Goal: Task Accomplishment & Management: Manage account settings

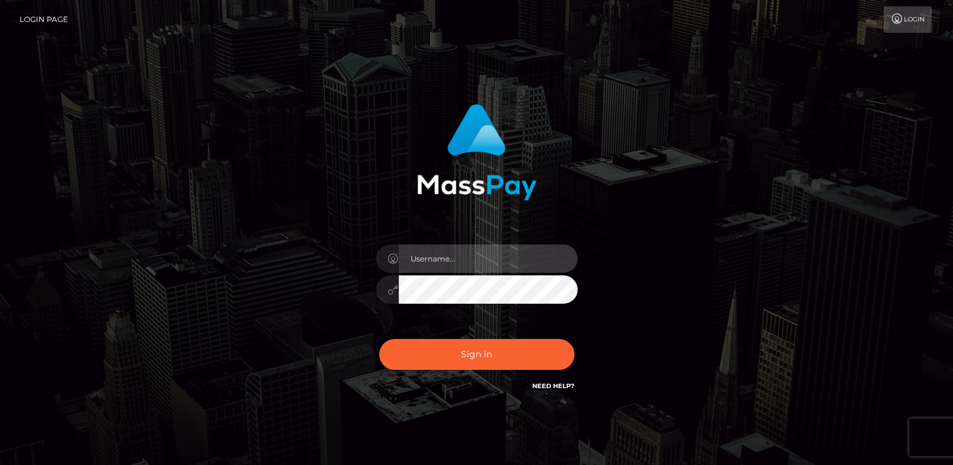
click at [436, 258] on input "text" at bounding box center [488, 258] width 179 height 28
click at [454, 263] on input "text" at bounding box center [488, 258] width 179 height 28
type input "[EMAIL_ADDRESS][DOMAIN_NAME]"
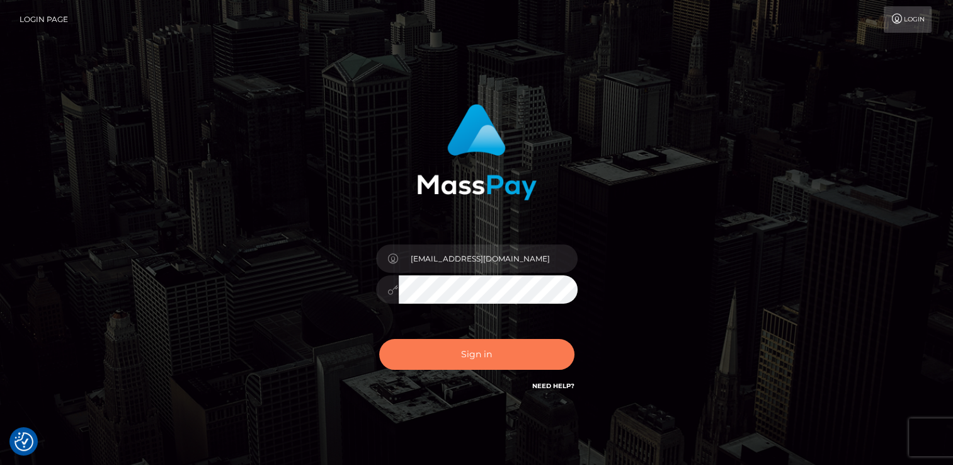
click at [489, 352] on button "Sign in" at bounding box center [476, 354] width 195 height 31
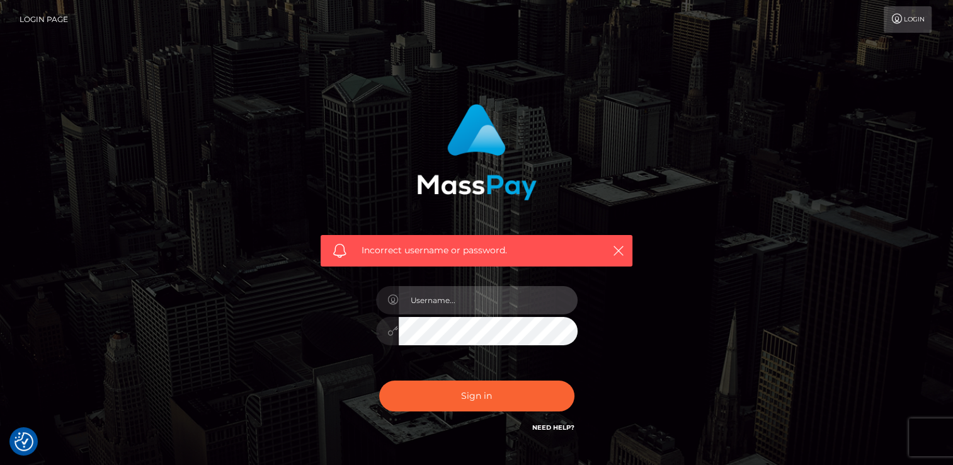
click at [426, 305] on input "text" at bounding box center [488, 300] width 179 height 28
type input "[EMAIL_ADDRESS][DOMAIN_NAME]"
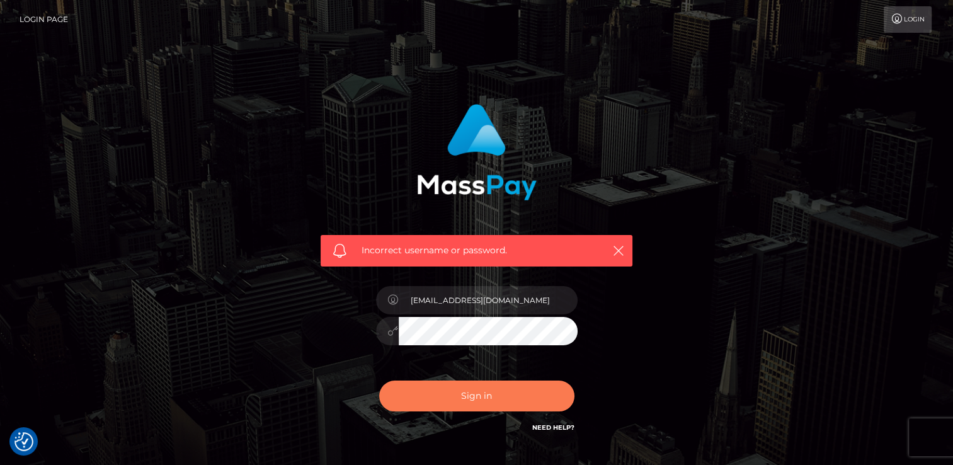
click at [481, 392] on button "Sign in" at bounding box center [476, 395] width 195 height 31
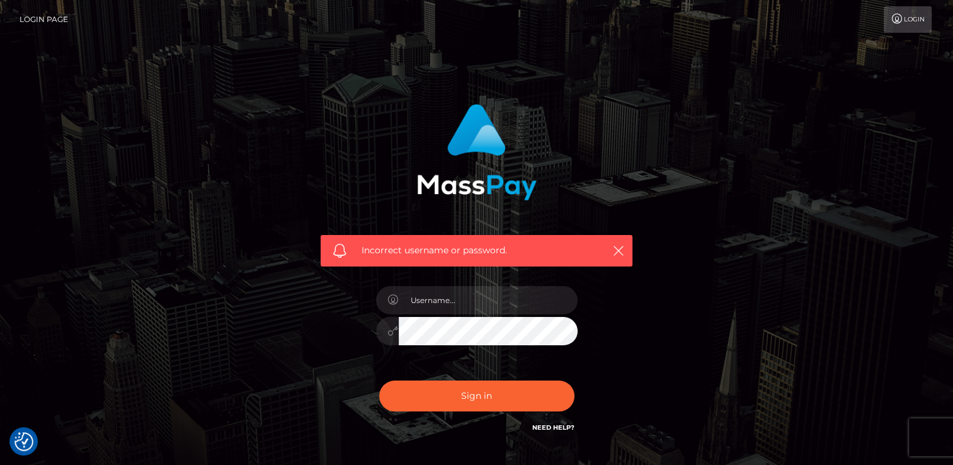
click at [908, 25] on link "Login" at bounding box center [907, 19] width 48 height 26
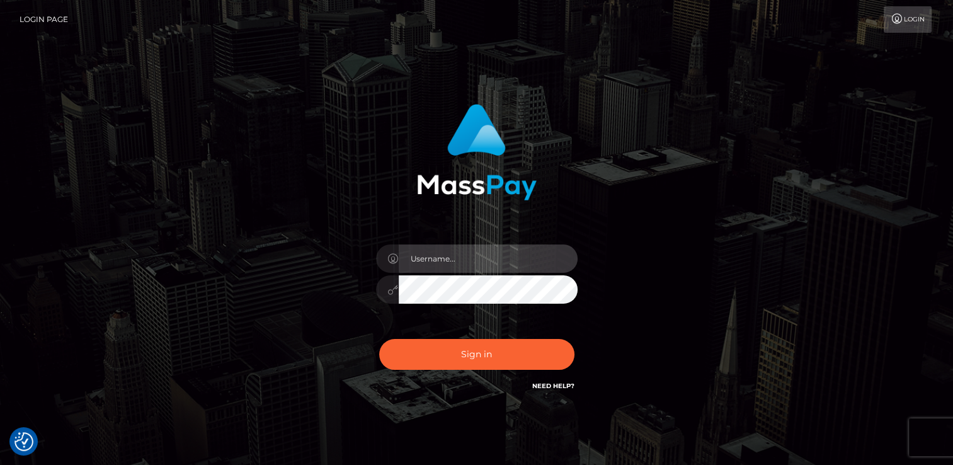
click at [454, 262] on input "text" at bounding box center [488, 258] width 179 height 28
type input "nachhaltigkeitufuelle@gmail.com"
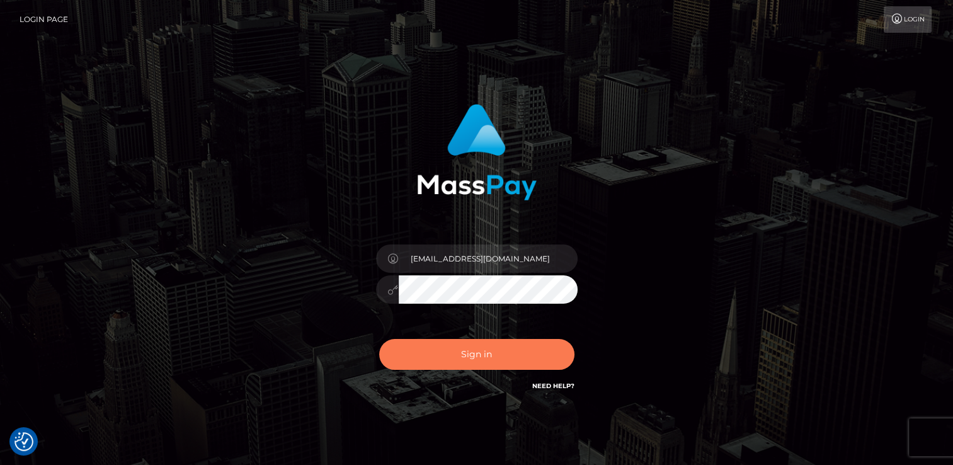
click at [458, 358] on button "Sign in" at bounding box center [476, 354] width 195 height 31
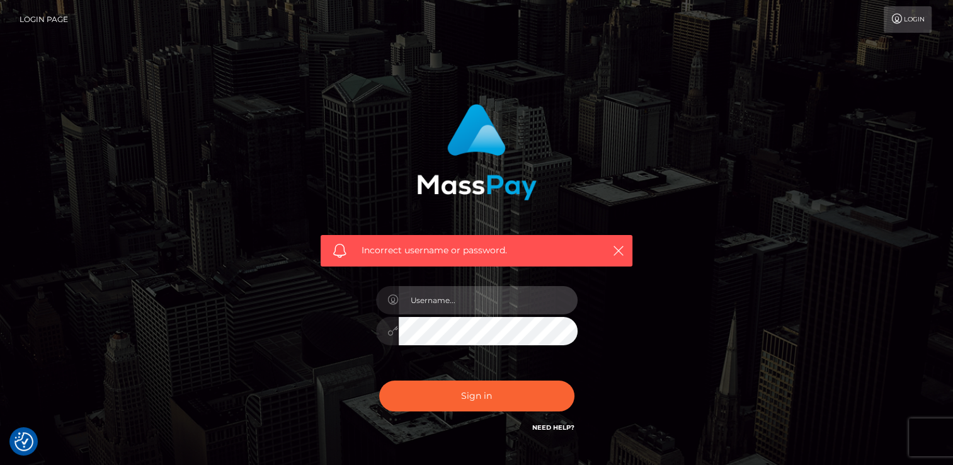
click at [458, 298] on input "text" at bounding box center [488, 300] width 179 height 28
click at [608, 293] on div "Incorrect username or password." at bounding box center [476, 268] width 331 height 349
click at [499, 307] on input "text" at bounding box center [488, 300] width 179 height 28
type input "nachhaltigkeitufuelle@gmail.com"
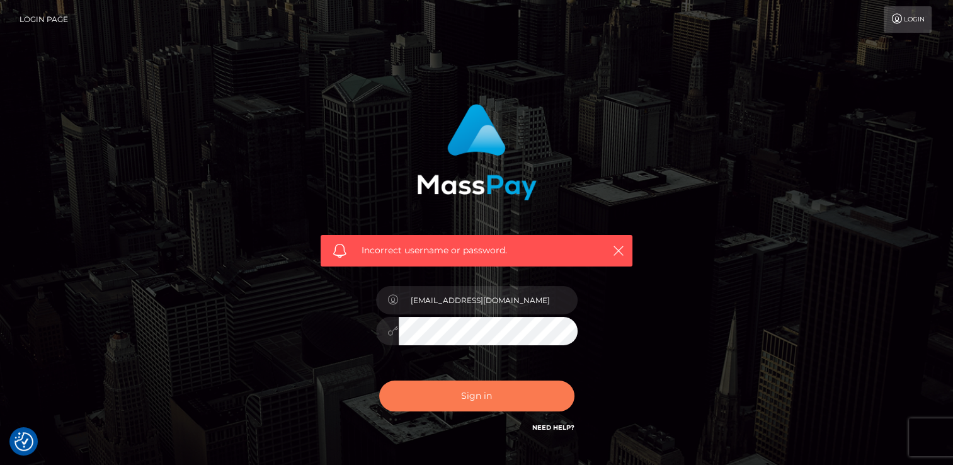
click at [506, 399] on button "Sign in" at bounding box center [476, 395] width 195 height 31
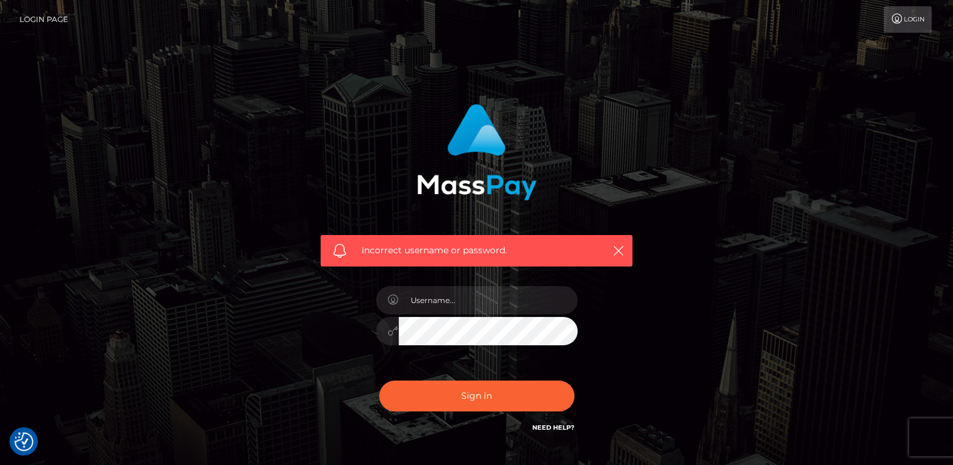
click at [543, 424] on link "Need Help?" at bounding box center [553, 427] width 42 height 8
click at [665, 262] on div "Incorrect username or password." at bounding box center [477, 275] width 718 height 362
click at [42, 16] on link "Login Page" at bounding box center [44, 19] width 48 height 26
